Goal: Check status: Check status

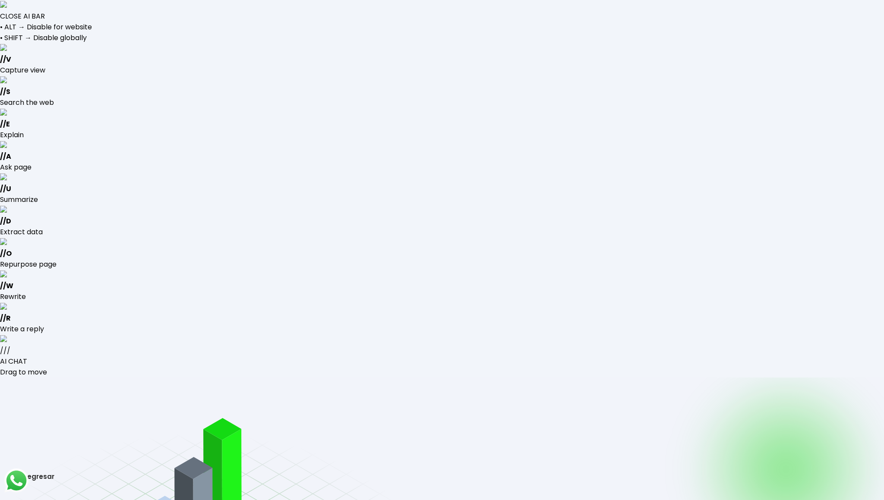
type input "[EMAIL_ADDRESS][DOMAIN_NAME]"
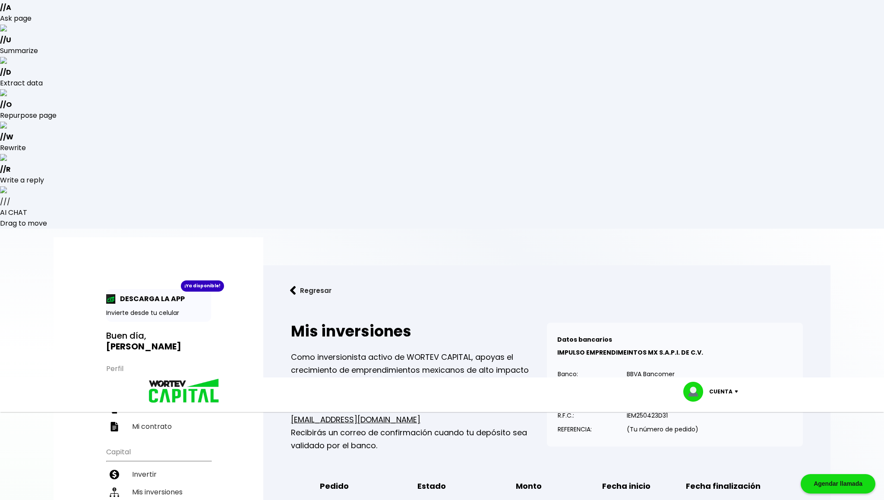
scroll to position [170, 0]
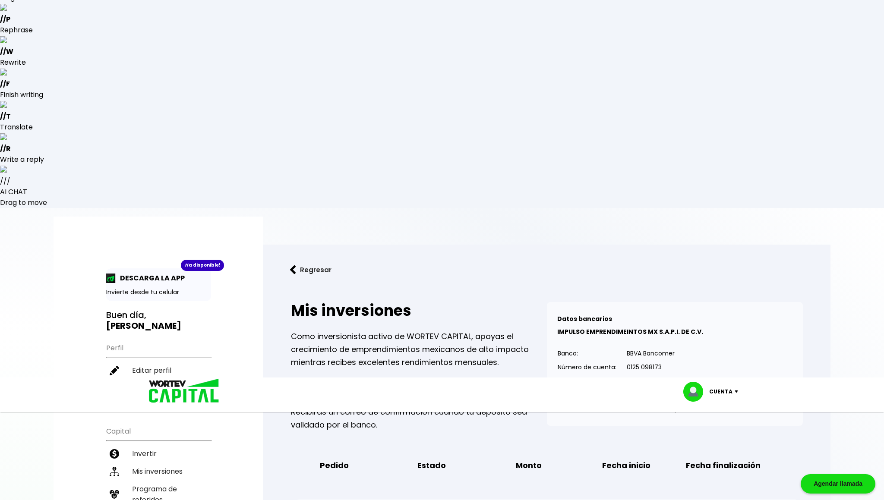
drag, startPoint x: 702, startPoint y: 405, endPoint x: 745, endPoint y: 408, distance: 43.3
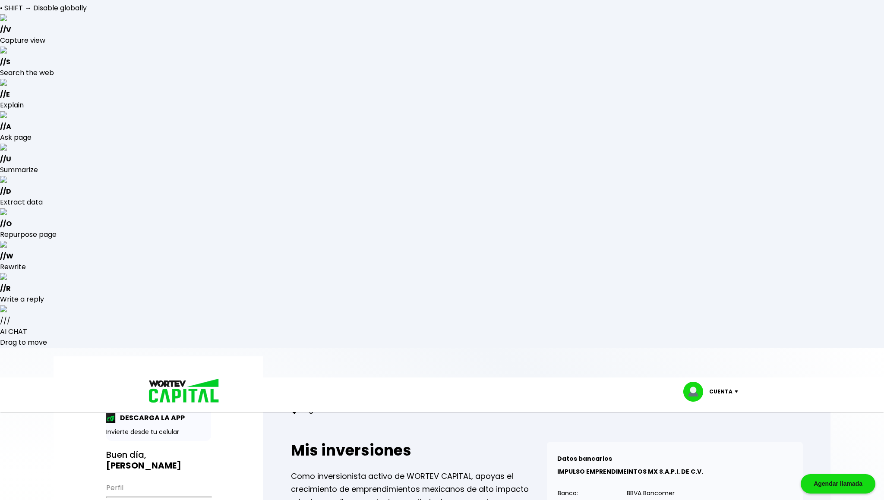
scroll to position [0, 0]
